Goal: Task Accomplishment & Management: Manage account settings

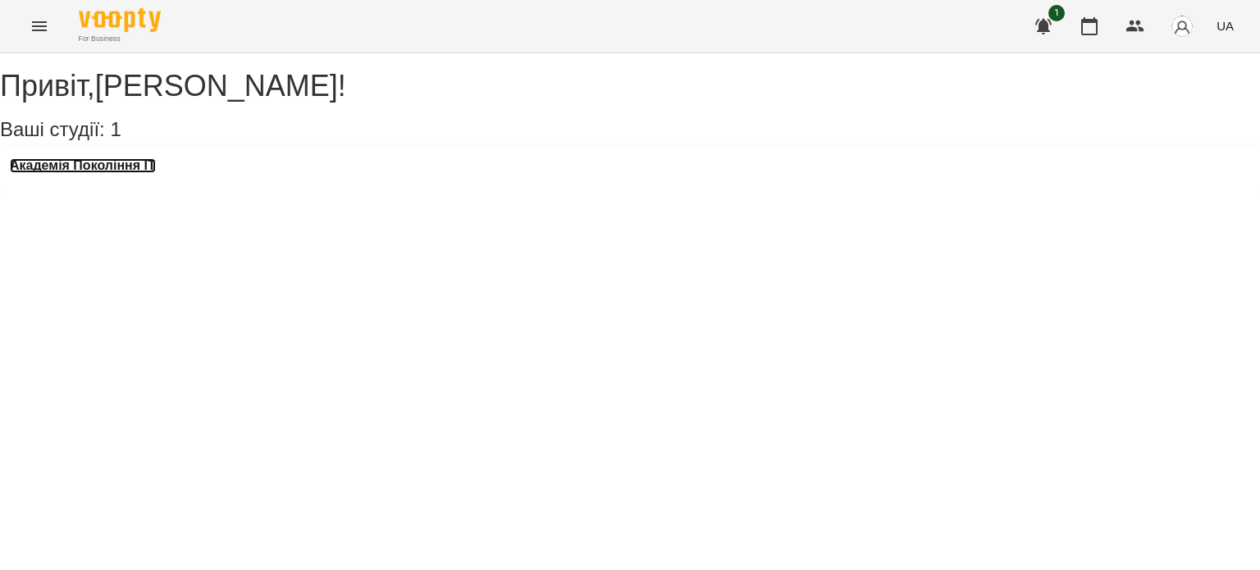
click at [139, 173] on h3 "Академія Покоління ІТ" at bounding box center [83, 165] width 146 height 15
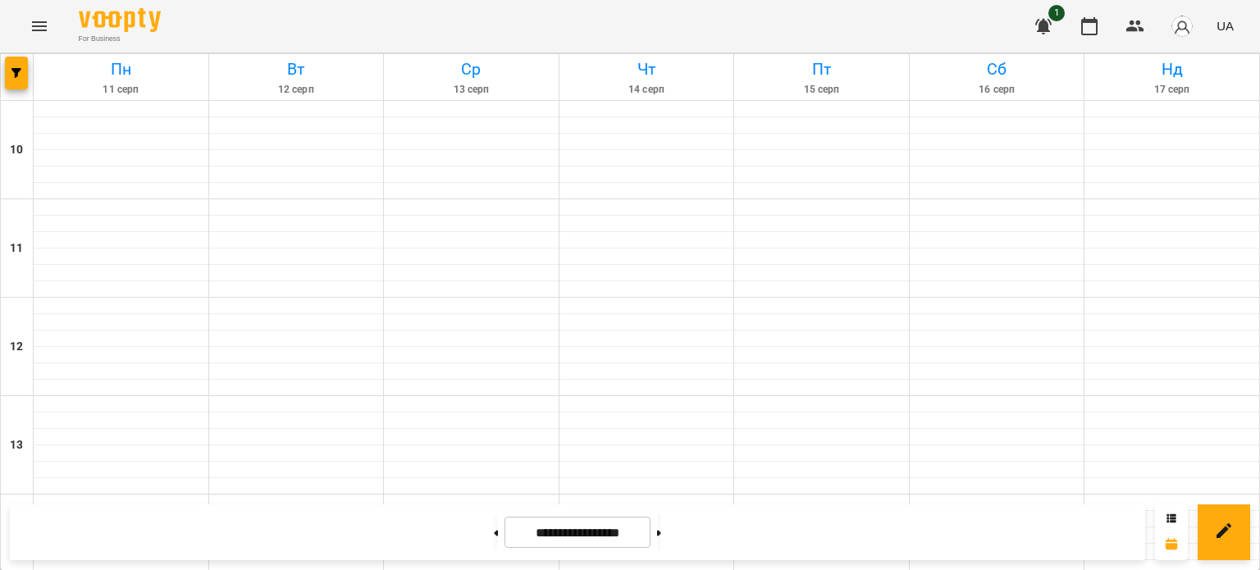
scroll to position [815, 0]
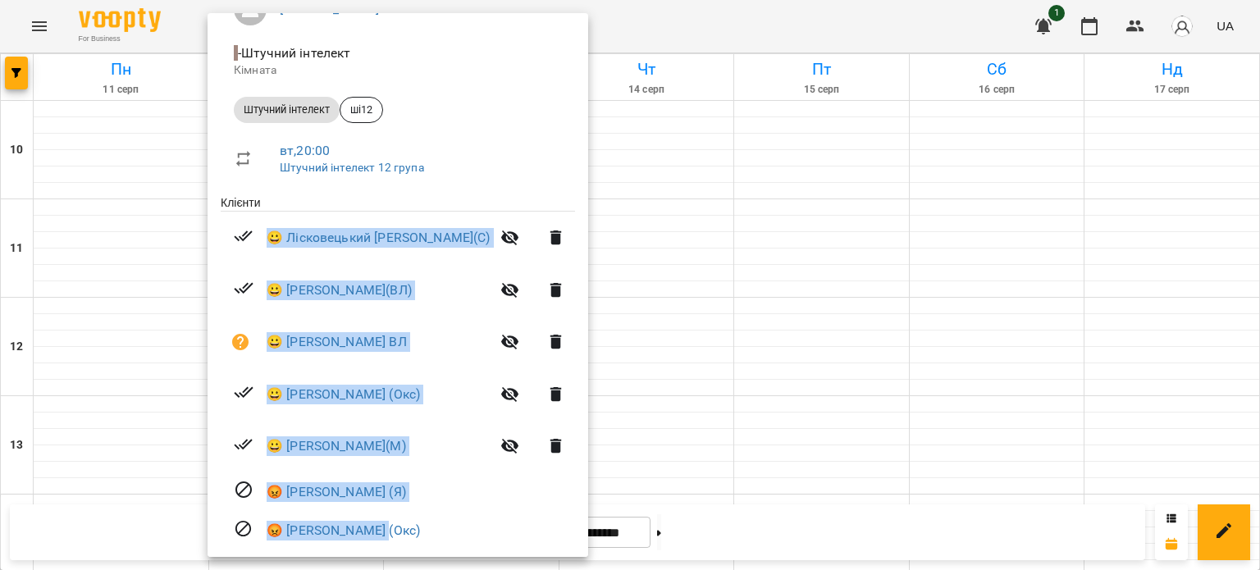
scroll to position [231, 0]
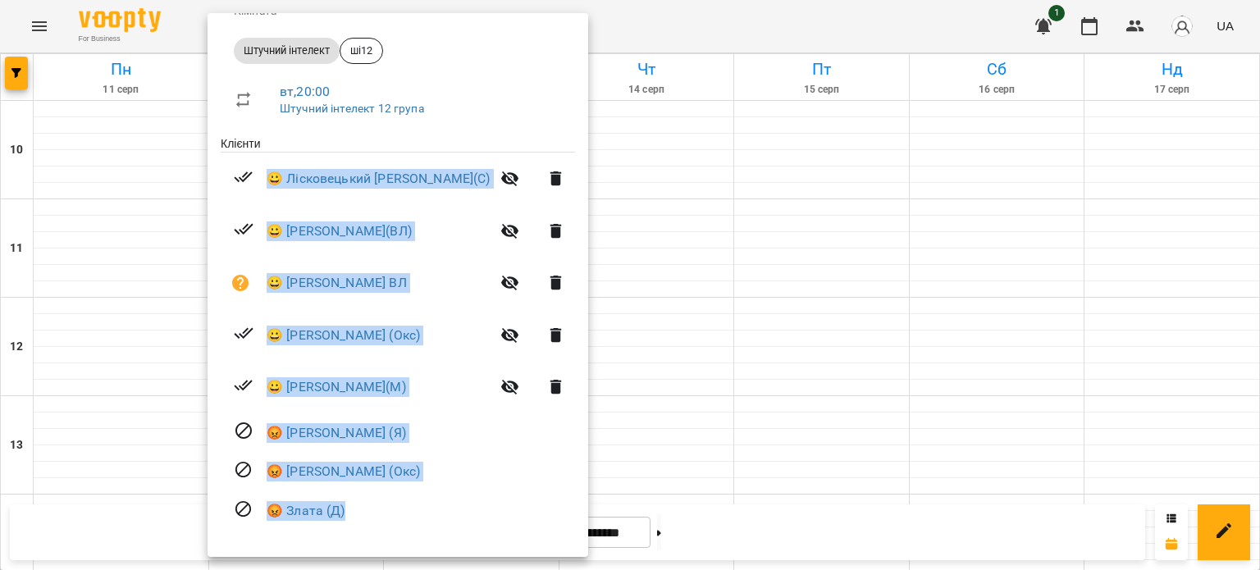
drag, startPoint x: 262, startPoint y: 408, endPoint x: 394, endPoint y: 551, distance: 195.1
click at [394, 551] on div "[PERSON_NAME] - Штучний інтелект Кімната Штучний інтелект ші12 вт , 20:00 Штучн…" at bounding box center [398, 232] width 381 height 650
copy ul "😀 Лiсковецький [PERSON_NAME](С) 😀 [PERSON_NAME](ВЛ) 😀 [PERSON_NAME] ВЛ 😀 [PERSO…"
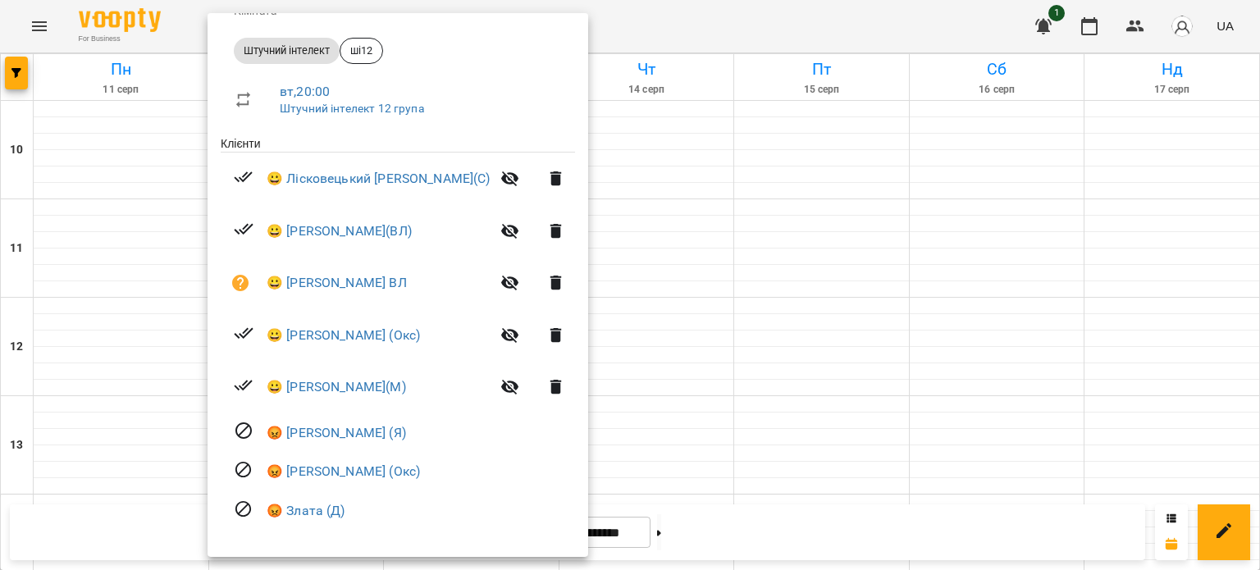
click at [696, 142] on div at bounding box center [630, 285] width 1260 height 570
